Goal: Find contact information: Find contact information

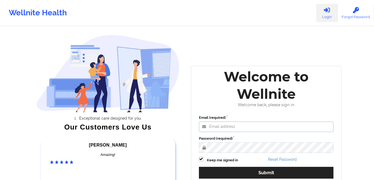
click at [286, 126] on input "Email (required)" at bounding box center [266, 127] width 135 height 10
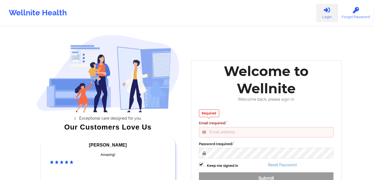
type input "gabrielle.macasaquit@wellnite.com"
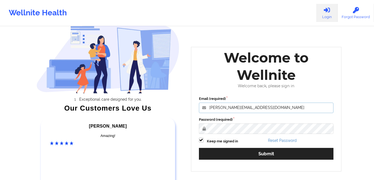
scroll to position [72, 0]
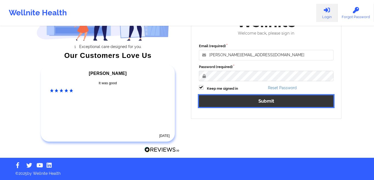
click at [248, 98] on button "Submit" at bounding box center [266, 101] width 135 height 12
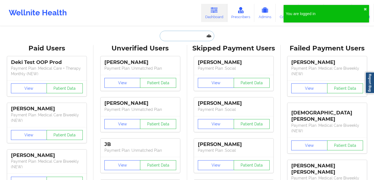
click at [191, 35] on input "text" at bounding box center [187, 36] width 54 height 10
paste input "Melanie Roman"
type input "Melanie Roman"
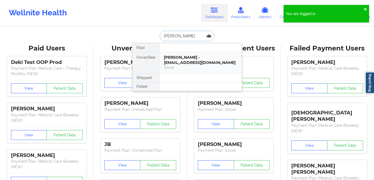
click at [187, 62] on div "Melanie Roman - jennlopez818@gmail.com" at bounding box center [201, 60] width 74 height 10
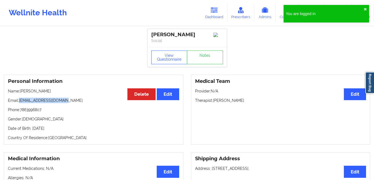
drag, startPoint x: 67, startPoint y: 99, endPoint x: 19, endPoint y: 101, distance: 47.2
click at [19, 101] on p "Email: jennlopez818@gmail.com" at bounding box center [93, 100] width 171 height 5
copy p "jennlopez818@gmail.com"
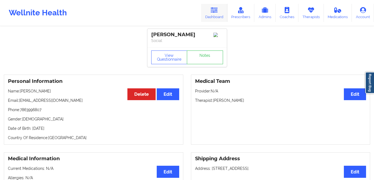
click at [221, 14] on link "Dashboard" at bounding box center [214, 13] width 26 height 18
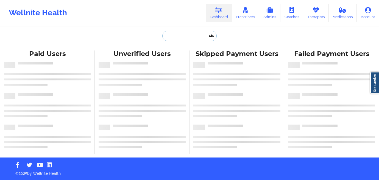
click at [169, 35] on input "text" at bounding box center [189, 36] width 54 height 10
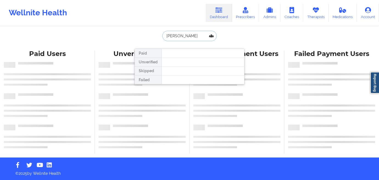
type input "la shawn"
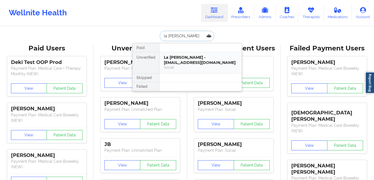
click at [187, 58] on div "La Shawn Soares - lashawnsoares1@gmail.com" at bounding box center [201, 60] width 74 height 10
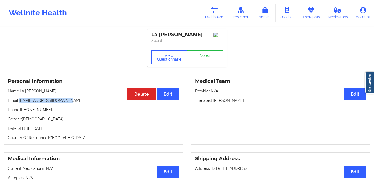
drag, startPoint x: 70, startPoint y: 100, endPoint x: 19, endPoint y: 102, distance: 50.8
click at [19, 102] on p "Email: lashawnsoares1@gmail.com" at bounding box center [93, 100] width 171 height 5
copy p "lashawnsoares1@gmail.com"
click at [213, 12] on icon at bounding box center [214, 10] width 7 height 6
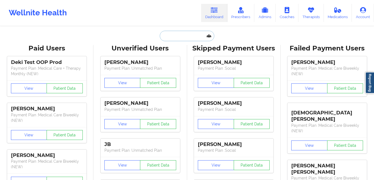
click at [173, 31] on input "text" at bounding box center [187, 36] width 54 height 10
paste input "Savitri Garcia"
type input "Savitri Garcia"
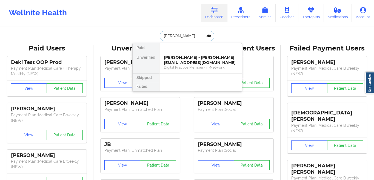
click at [185, 68] on div "Digital Practice Member (In-Network)" at bounding box center [201, 67] width 74 height 5
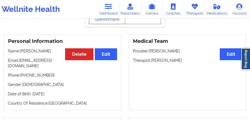
scroll to position [31, 0]
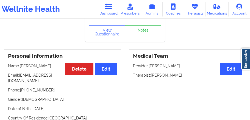
drag, startPoint x: 46, startPoint y: 65, endPoint x: 21, endPoint y: 66, distance: 24.7
click at [21, 66] on p "Name: Savitri Garcia" at bounding box center [62, 65] width 109 height 5
copy p "Savitri Garcia"
